Goal: Find specific page/section

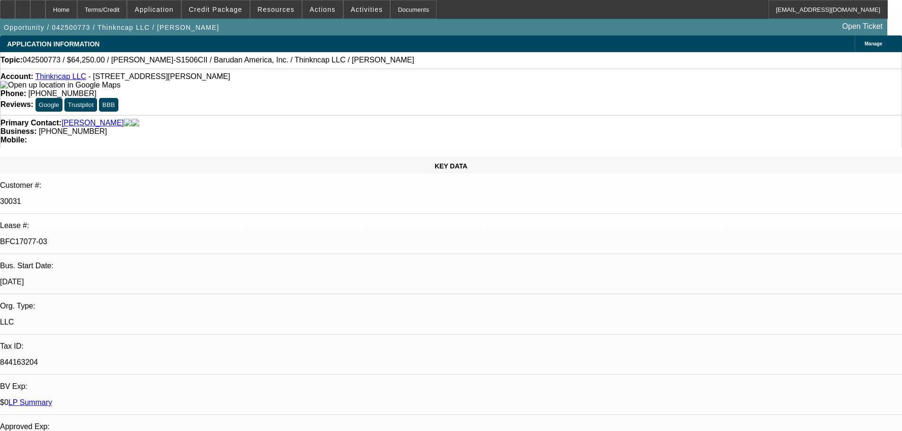
select select "0"
select select "2"
select select "0"
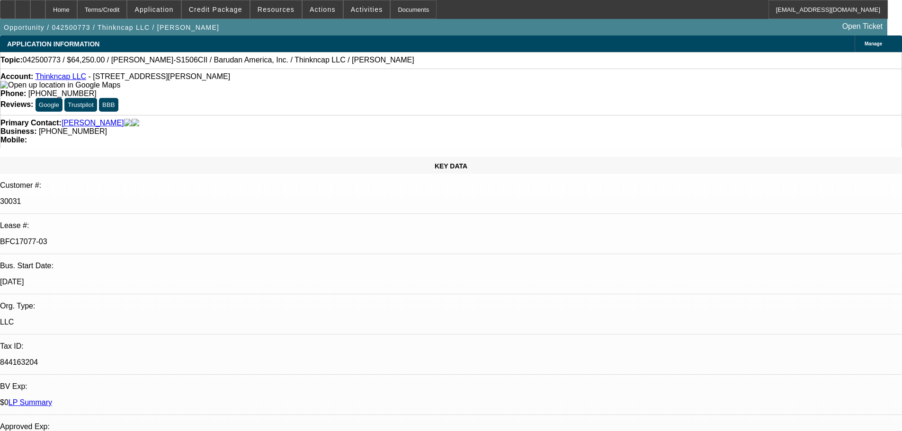
select select "0"
select select "2"
select select "0"
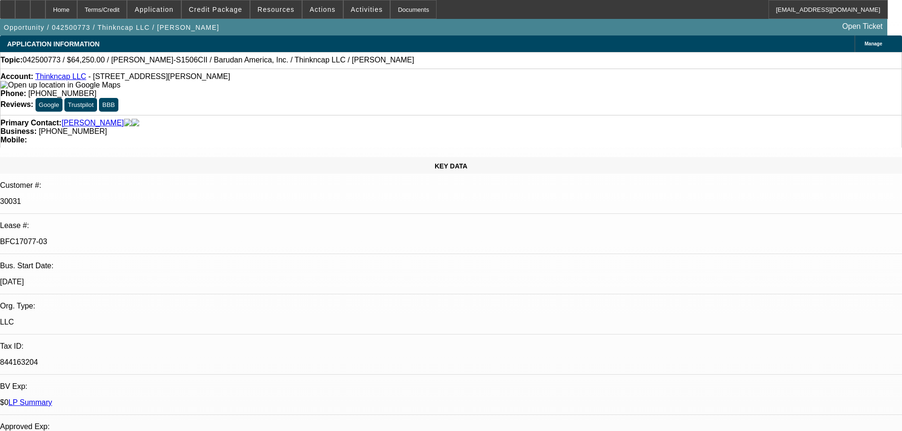
select select "0"
select select "2"
select select "0"
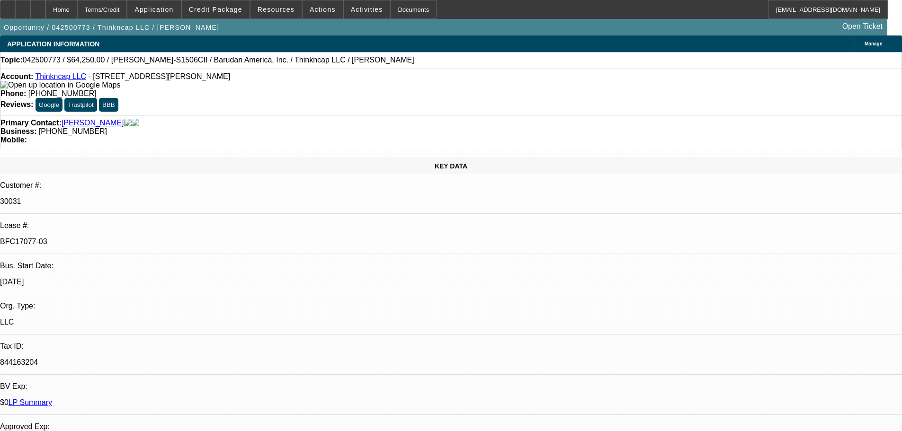
select select "2"
click at [397, 8] on div "Documents" at bounding box center [413, 9] width 46 height 19
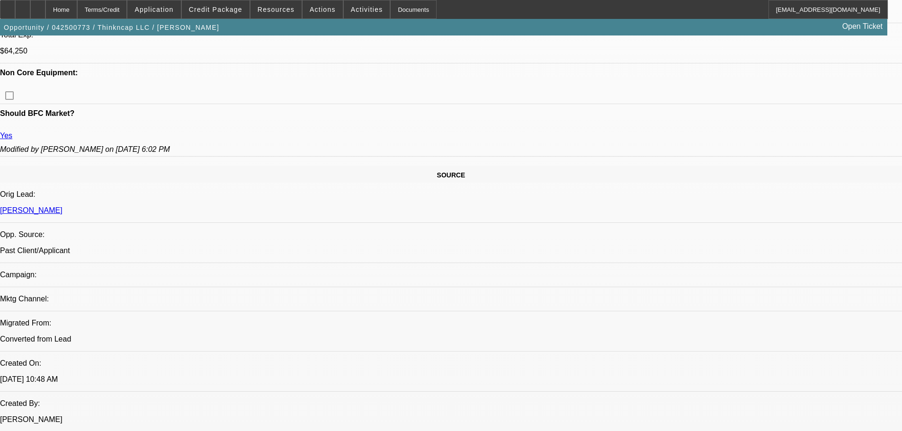
scroll to position [473, 0]
